Goal: Information Seeking & Learning: Find specific fact

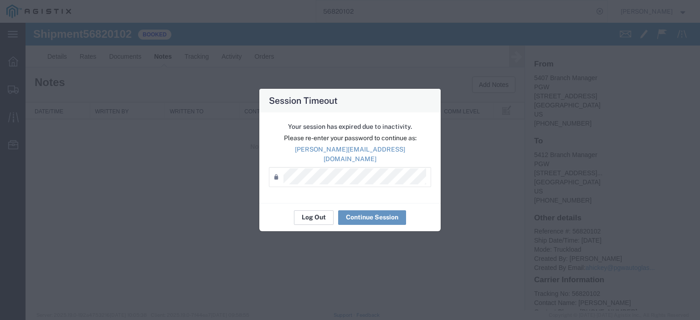
click at [308, 211] on button "Log Out" at bounding box center [314, 218] width 40 height 15
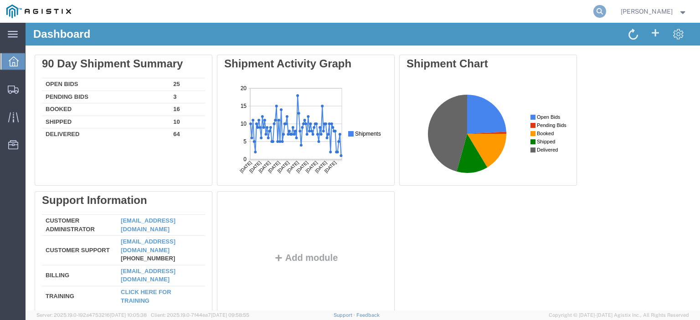
click at [606, 7] on icon at bounding box center [600, 11] width 13 height 13
click at [494, 12] on input "search" at bounding box center [454, 11] width 277 height 22
paste input "56819464"
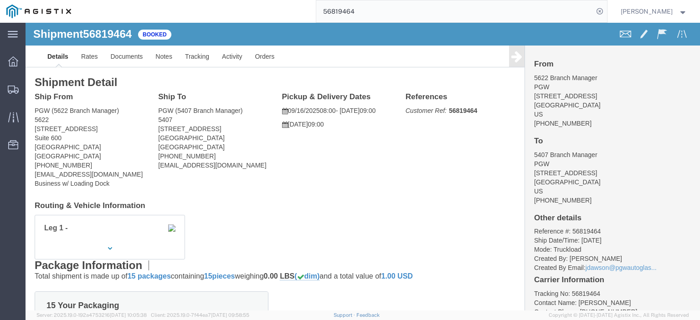
drag, startPoint x: 391, startPoint y: 6, endPoint x: 279, endPoint y: -6, distance: 112.4
click at [279, 0] on html "main_menu Created with Sketch. Collapse Menu Dashboard Shipments Traffic Resour…" at bounding box center [350, 160] width 700 height 320
paste input "620"
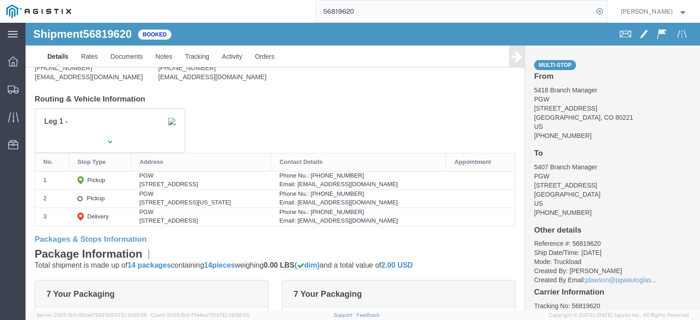
scroll to position [91, 0]
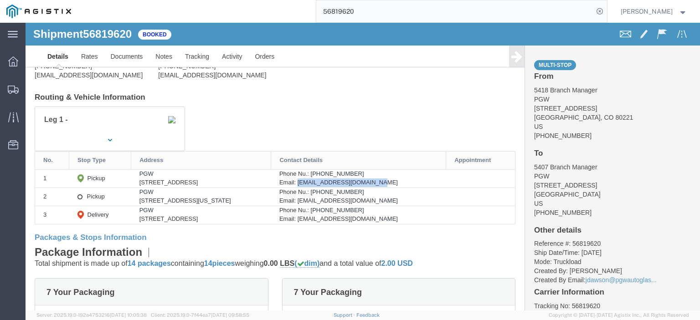
drag, startPoint x: 411, startPoint y: 159, endPoint x: 325, endPoint y: 164, distance: 86.7
click div "Email: [EMAIL_ADDRESS][DOMAIN_NAME]"
copy div "[EMAIL_ADDRESS][DOMAIN_NAME]"
drag, startPoint x: 412, startPoint y: 179, endPoint x: 324, endPoint y: 180, distance: 88.0
click div "Email: [EMAIL_ADDRESS][DOMAIN_NAME]"
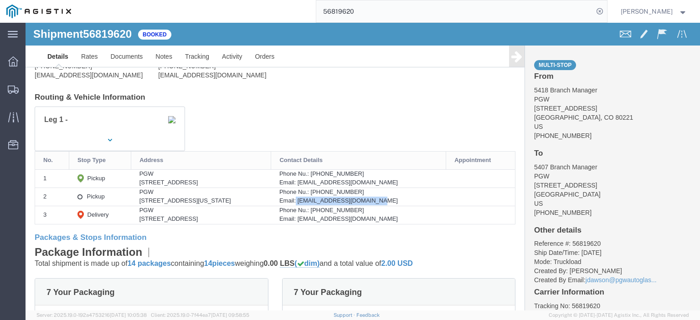
copy div "[EMAIL_ADDRESS][DOMAIN_NAME]"
drag, startPoint x: 392, startPoint y: 196, endPoint x: 325, endPoint y: 201, distance: 67.7
click td "Phone Nu.: 602-805-8720 Email: phoenixdc@pgwag.com"
copy div "phoenixdc@pgwag.com"
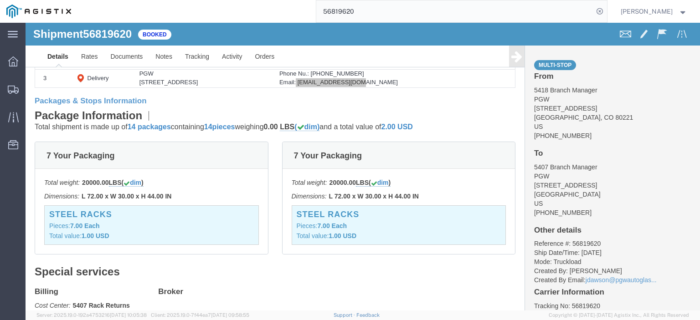
scroll to position [0, 0]
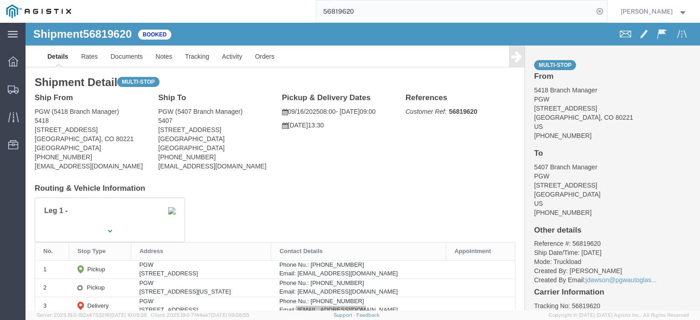
click at [250, 0] on html "main_menu Created with Sketch. Collapse Menu Dashboard Shipments Traffic Resour…" at bounding box center [350, 160] width 700 height 320
paste input "791328"
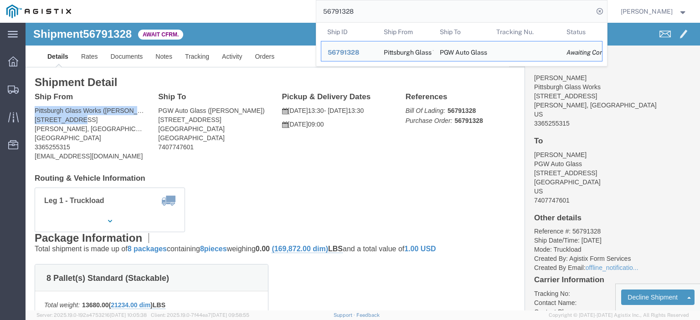
drag, startPoint x: 55, startPoint y: 96, endPoint x: 36, endPoint y: 118, distance: 29.0
click html "Shipment 56791328 Await Cfrm. Details Rates Documents Notes Tracking Activity O…"
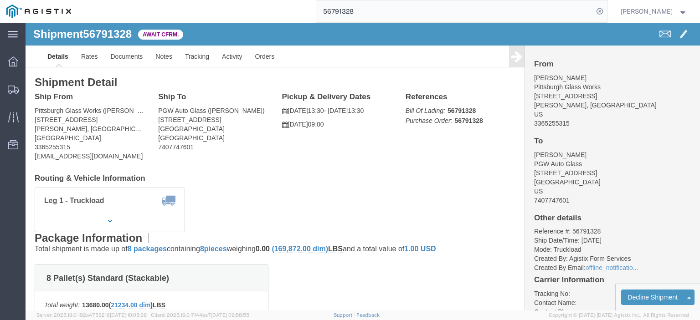
click address "Pittsburgh Glass Works (Lisa Shaffner) 300 PGW Drive Elkin, NC 28621 United Sta…"
drag, startPoint x: 55, startPoint y: 98, endPoint x: 18, endPoint y: 98, distance: 36.5
click div "Ship From Pittsburgh Glass Works (Lisa Shaffner) 300 PGW Drive Elkin, NC 28621 …"
copy address "300 PGW Drive"
drag, startPoint x: 106, startPoint y: 87, endPoint x: 5, endPoint y: 83, distance: 100.8
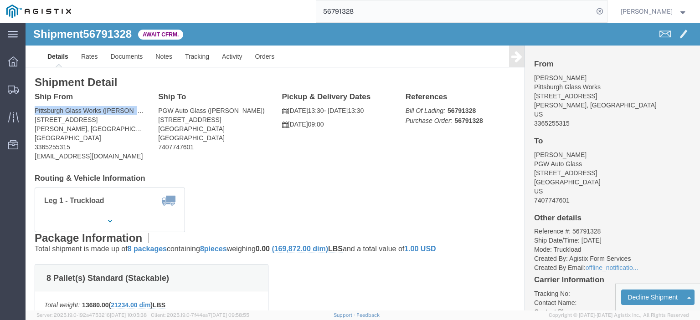
click div "Ship From Pittsburgh Glass Works (Lisa Shaffner) 300 PGW Drive Elkin, NC 28621 …"
copy address "Pittsburgh Glass Works (Lisa Shaffn"
drag, startPoint x: 57, startPoint y: 112, endPoint x: 19, endPoint y: 111, distance: 37.4
click address "Pittsburgh Glass Works (Lisa Shaffner) 300 PGW Drive Elkin, NC 28621 United Sta…"
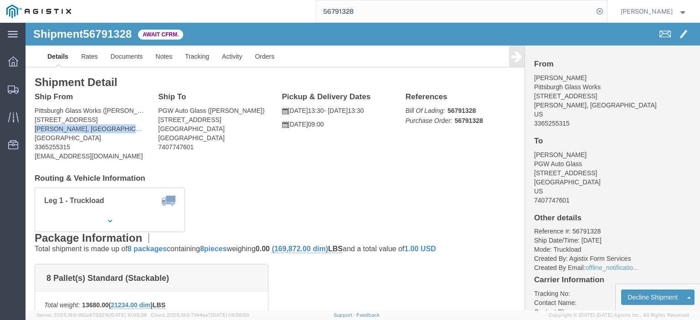
drag, startPoint x: 57, startPoint y: 106, endPoint x: 7, endPoint y: 107, distance: 49.2
click div "Ship From Pittsburgh Glass Works (Lisa Shaffner) 300 PGW Drive Elkin, NC 28621 …"
copy address "Elkin, NC 28621"
drag, startPoint x: 71, startPoint y: 135, endPoint x: -12, endPoint y: 133, distance: 83.5
click html "Shipment 56791328 Await Cfrm. Details Rates Documents Notes Tracking Activity O…"
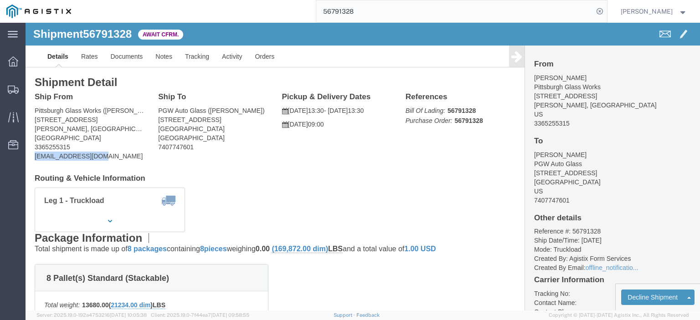
copy address "lshaffner@vitro.com"
drag, startPoint x: 39, startPoint y: 123, endPoint x: 9, endPoint y: 124, distance: 30.1
click div "Ship From Pittsburgh Glass Works (Lisa Shaffner) 300 PGW Drive Elkin, NC 28621 …"
copy address "3365255315"
drag, startPoint x: 189, startPoint y: 96, endPoint x: 129, endPoint y: 98, distance: 59.3
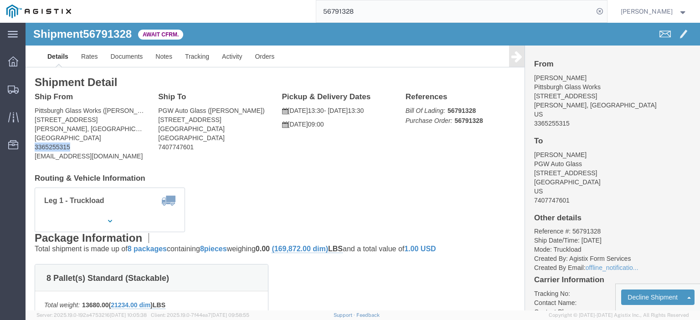
click div "Ship To PGW Auto Glass (Phillip Thornton) 850 Southern Ave. Chillicothe, OH 456…"
copy address "850 Southern Ave."
drag, startPoint x: 233, startPoint y: 87, endPoint x: 123, endPoint y: 87, distance: 110.3
click div "Ship From Pittsburgh Glass Works (Lisa Shaffner) 300 PGW Drive Elkin, NC 28621 …"
click address "PGW Auto Glass (Phillip Thornton) 850 Southern Ave. Chillicothe, OH 45601 Unite…"
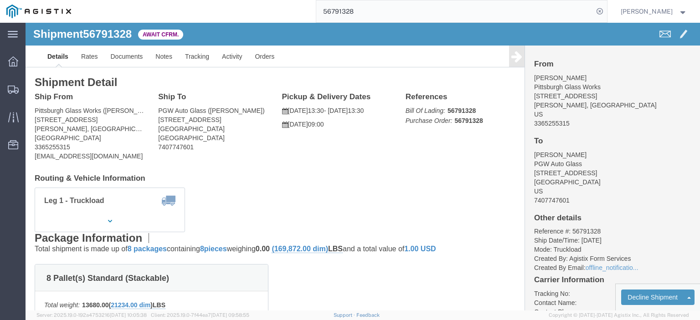
drag, startPoint x: 233, startPoint y: 88, endPoint x: 127, endPoint y: 89, distance: 106.7
click div "Ship To PGW Auto Glass (Phillip Thornton) 850 Southern Ave. Chillicothe, OH 456…"
drag, startPoint x: 199, startPoint y: 107, endPoint x: 129, endPoint y: 108, distance: 69.8
click div "Ship To PGW Auto Glass (Phillip Thornton) 850 Southern Ave. Chillicothe, OH 456…"
copy address "Chillicothe, OH 45601"
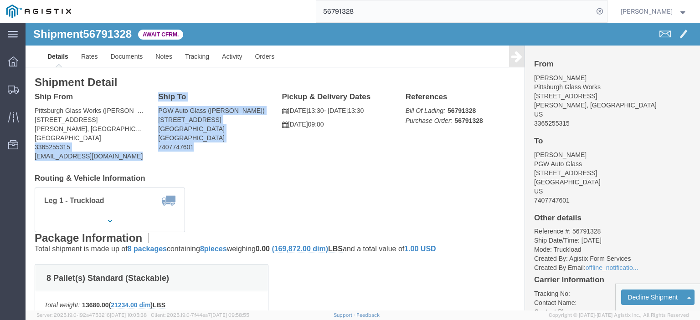
drag, startPoint x: 165, startPoint y: 126, endPoint x: 121, endPoint y: 125, distance: 44.2
click div "Ship From Pittsburgh Glass Works (Lisa Shaffner) 300 PGW Drive Elkin, NC 28621 …"
drag, startPoint x: 159, startPoint y: 126, endPoint x: 171, endPoint y: 127, distance: 12.3
click address "PGW Auto Glass (Phillip Thornton) 850 Southern Ave. Chillicothe, OH 45601 Unite…"
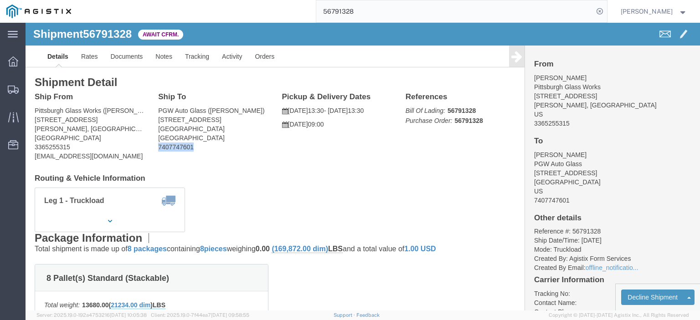
drag, startPoint x: 170, startPoint y: 127, endPoint x: 125, endPoint y: 126, distance: 45.1
click div "Ship To PGW Auto Glass (Phillip Thornton) 850 Southern Ave. Chillicothe, OH 456…"
click link "Notes"
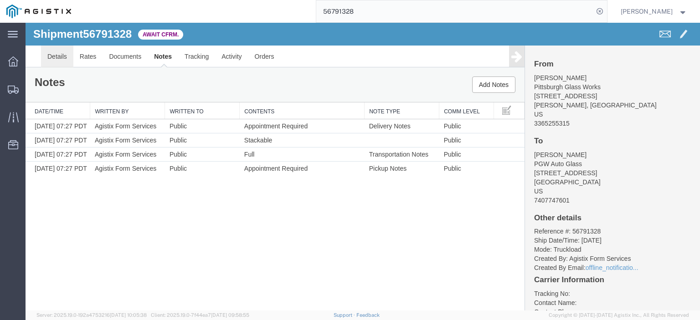
click at [55, 59] on link "Details" at bounding box center [57, 57] width 32 height 22
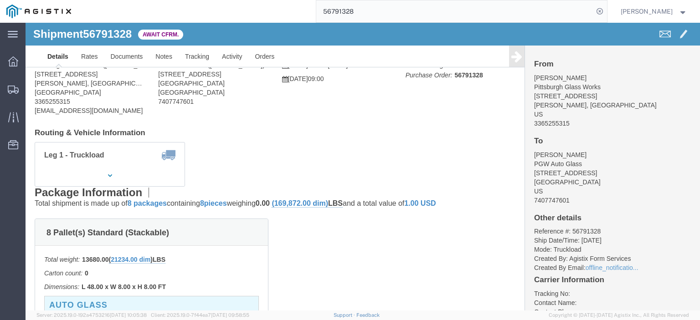
scroll to position [91, 0]
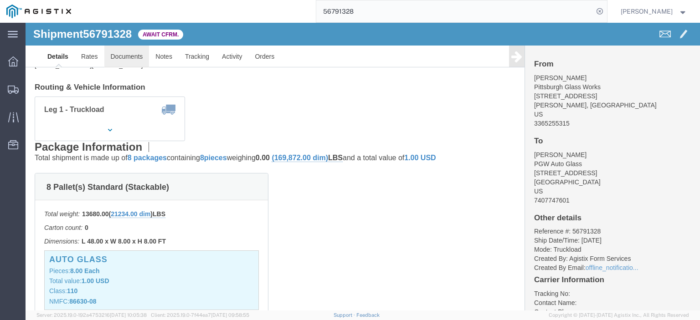
click link "Documents"
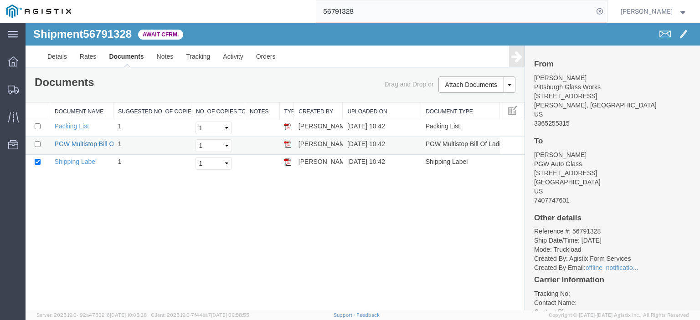
click at [97, 140] on link "PGW Multistop Bill Of Lading" at bounding box center [96, 143] width 83 height 7
click at [59, 51] on link "Details" at bounding box center [57, 57] width 32 height 22
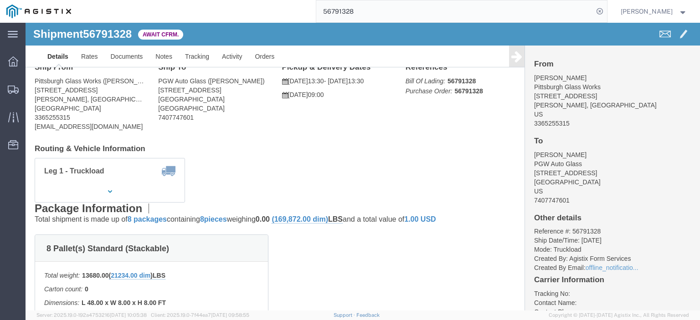
scroll to position [91, 0]
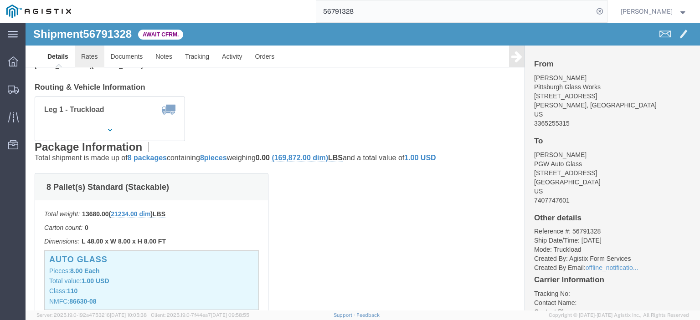
click link "Rates"
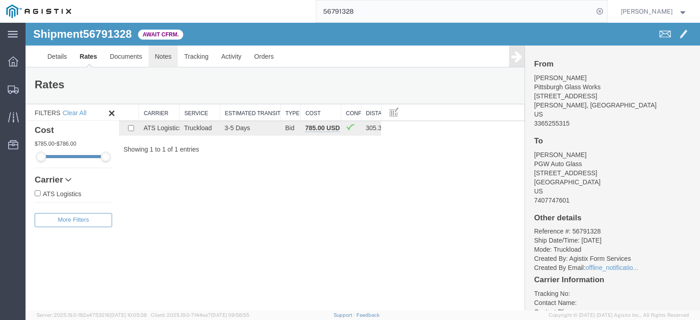
click at [153, 52] on link "Notes" at bounding box center [164, 57] width 30 height 22
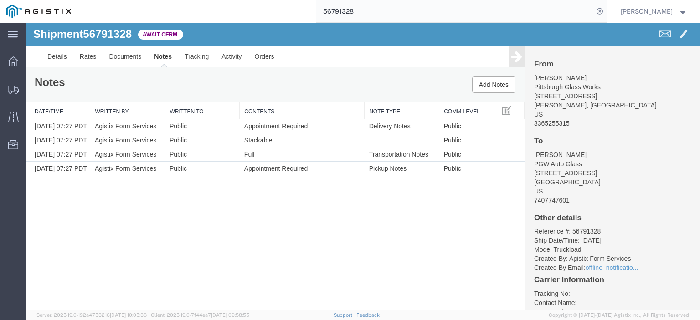
drag, startPoint x: 372, startPoint y: 10, endPoint x: 224, endPoint y: -13, distance: 149.4
click at [224, 0] on html "main_menu Created with Sketch. Collapse Menu Dashboard Shipments Traffic Resour…" at bounding box center [350, 160] width 700 height 320
paste input "0276"
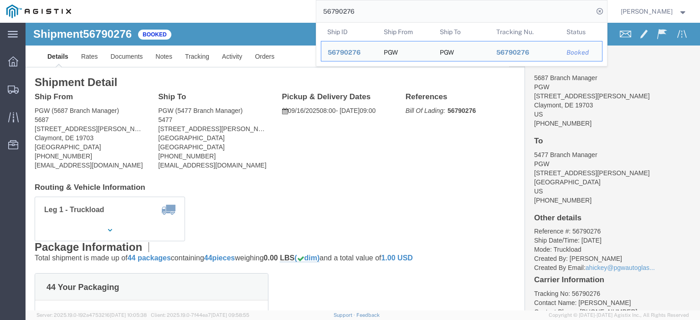
drag, startPoint x: 377, startPoint y: 0, endPoint x: 282, endPoint y: -8, distance: 96.0
click at [282, 0] on html "main_menu Created with Sketch. Collapse Menu Dashboard Shipments Traffic Resour…" at bounding box center [350, 160] width 700 height 320
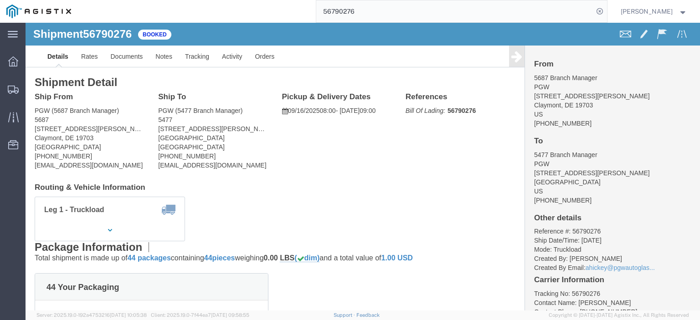
paste input "822009"
type input "56822009"
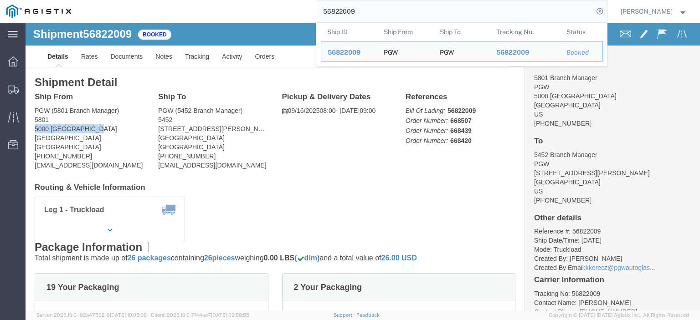
drag, startPoint x: 73, startPoint y: 108, endPoint x: 2, endPoint y: 108, distance: 71.6
click div "Shipment Detail Ship From PGW (5801 Branch Manager) 5801 5000 South Freeway For…"
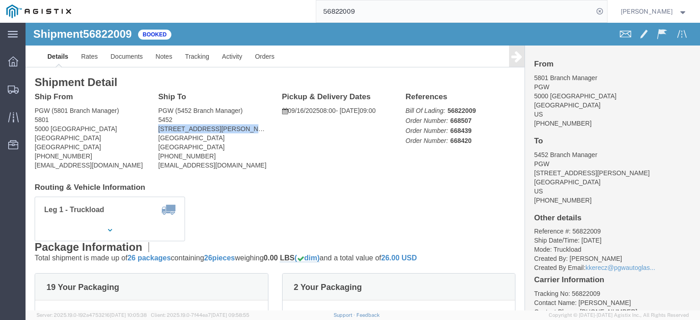
drag, startPoint x: 218, startPoint y: 108, endPoint x: 125, endPoint y: 103, distance: 92.7
click div "Ship To PGW (5452 Branch Manager) 5452 2500 Scarbrough Dr Ste 100 Austin, TX 78…"
drag, startPoint x: 157, startPoint y: 95, endPoint x: 131, endPoint y: 90, distance: 26.6
click div "Ship To PGW (5452 Branch Manager) 5452 2500 Scarbrough Dr Ste 100 Austin, TX 78…"
drag, startPoint x: 186, startPoint y: 114, endPoint x: 135, endPoint y: 112, distance: 50.7
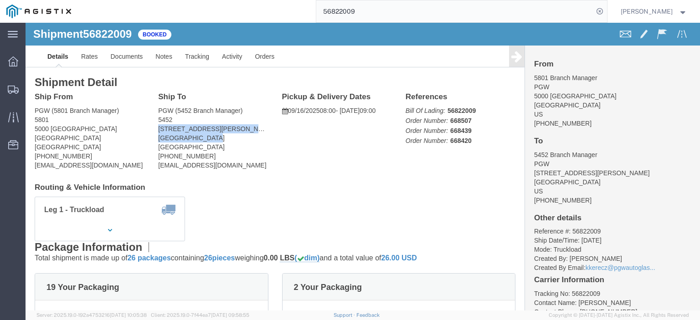
click div "Ship To PGW (5452 Branch Manager) 5452 2500 Scarbrough Dr Ste 100 Austin, TX 78…"
click address "PGW (5452 Branch Manager) 5452 2500 Scarbrough Dr Ste 100 Austin, TX 78728 Unit…"
drag, startPoint x: 186, startPoint y: 114, endPoint x: 124, endPoint y: 118, distance: 62.1
click div "Ship To PGW (5452 Branch Manager) 5452 2500 Scarbrough Dr Ste 100 Austin, TX 78…"
drag, startPoint x: 143, startPoint y: 115, endPoint x: 172, endPoint y: 119, distance: 29.9
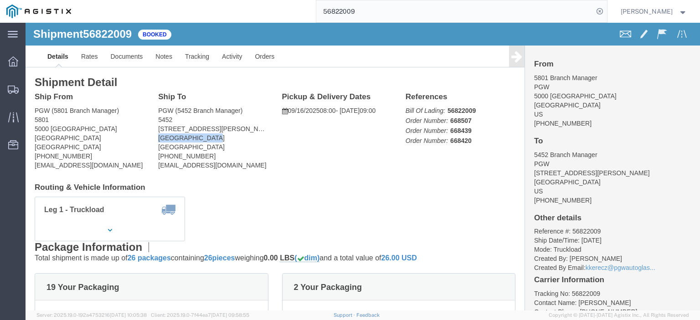
click address "PGW (5452 Branch Manager) 5452 2500 Scarbrough Dr Ste 100 Austin, TX 78728 Unit…"
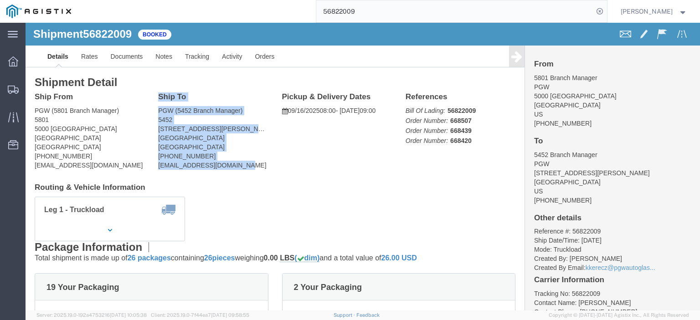
drag, startPoint x: 230, startPoint y: 143, endPoint x: 120, endPoint y: 143, distance: 109.9
click div "Ship From PGW (5801 Branch Manager) 5801 5000 South Freeway Fort Worth, TX 7611…"
drag, startPoint x: 171, startPoint y: 146, endPoint x: 179, endPoint y: 145, distance: 7.4
click address "PGW (5452 Branch Manager) 5452 2500 Scarbrough Dr Ste 100 Austin, TX 78728 Unit…"
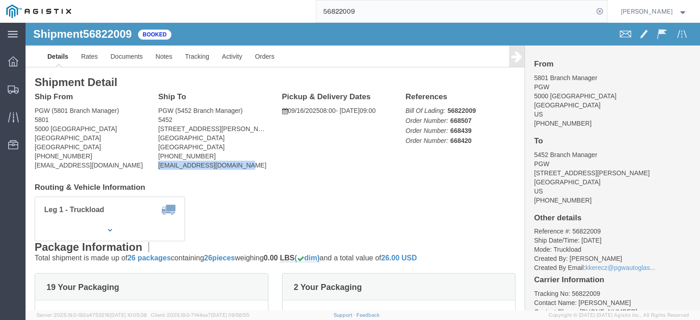
drag, startPoint x: 225, startPoint y: 141, endPoint x: 129, endPoint y: 149, distance: 96.1
click div "Ship To PGW (5452 Branch Manager) 5452 2500 Scarbrough Dr Ste 100 Austin, TX 78…"
drag, startPoint x: 160, startPoint y: 144, endPoint x: 212, endPoint y: 149, distance: 52.2
click div "Ship To PGW (5452 Branch Manager) 5452 2500 Scarbrough Dr Ste 100 Austin, TX 78…"
drag, startPoint x: 171, startPoint y: 133, endPoint x: 131, endPoint y: 133, distance: 40.6
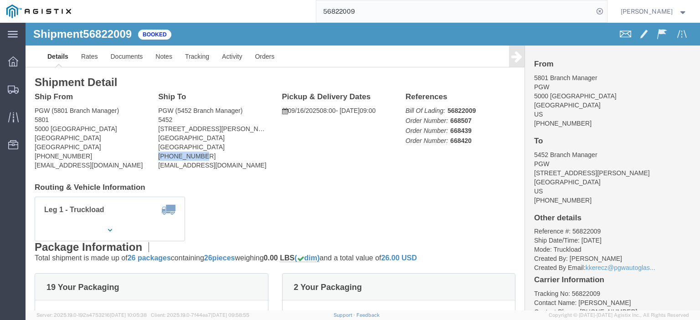
click div "Ship To PGW (5452 Branch Manager) 5452 2500 Scarbrough Dr Ste 100 Austin, TX 78…"
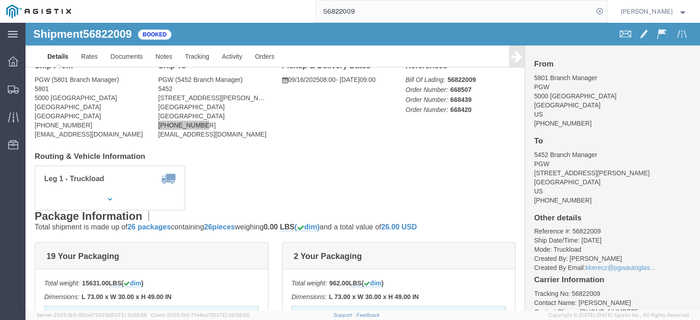
scroll to position [91, 0]
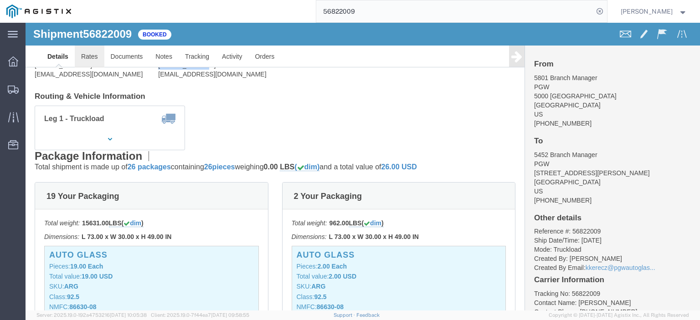
click link "Rates"
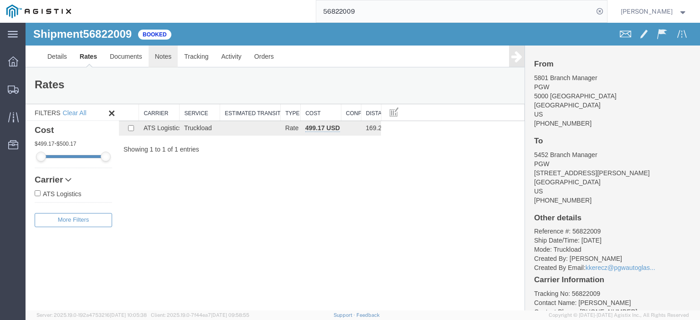
click at [170, 61] on link "Notes" at bounding box center [164, 57] width 30 height 22
